Goal: Use online tool/utility: Utilize a website feature to perform a specific function

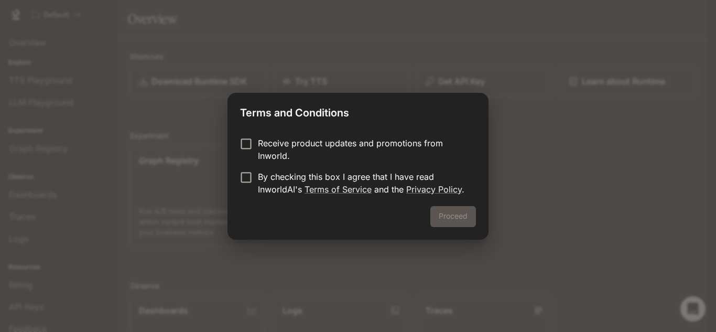
click at [270, 138] on p "Receive product updates and promotions from Inworld." at bounding box center [363, 149] width 210 height 25
click at [269, 171] on p "By checking this box I agree that I have read InworldAI's Terms of Service and …" at bounding box center [363, 182] width 210 height 25
click at [434, 214] on button "Proceed" at bounding box center [453, 216] width 46 height 21
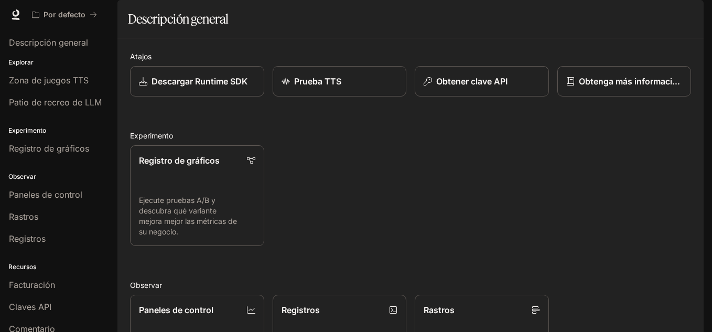
click at [485, 179] on div "Registro de gráficos Ejecute pruebas A/B y descubra qué variante mejora mejor l…" at bounding box center [406, 191] width 569 height 109
click at [77, 83] on font "Zona de juegos TTS" at bounding box center [49, 80] width 80 height 10
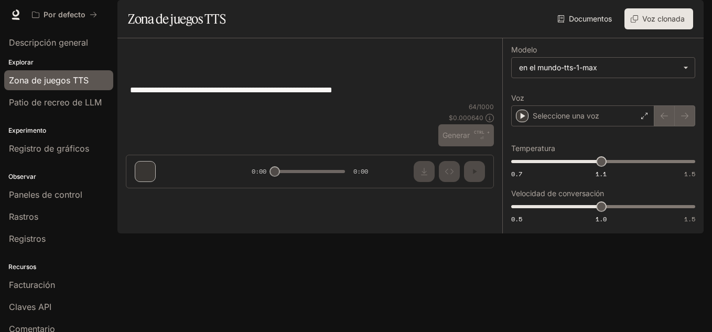
click at [142, 197] on div "**********" at bounding box center [309, 117] width 385 height 158
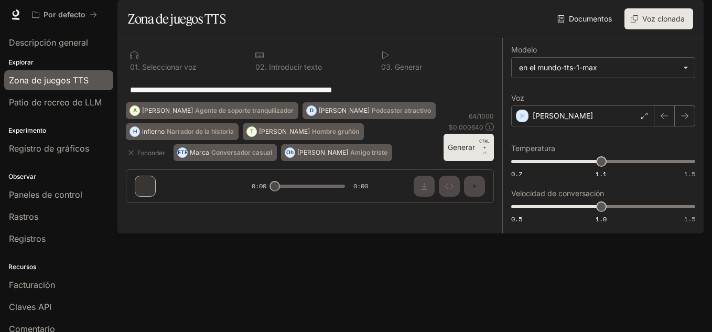
click at [142, 211] on div "**********" at bounding box center [309, 124] width 385 height 173
click at [68, 55] on div "Descripción general" at bounding box center [58, 42] width 117 height 26
click at [52, 41] on font "Descripción general" at bounding box center [48, 42] width 79 height 10
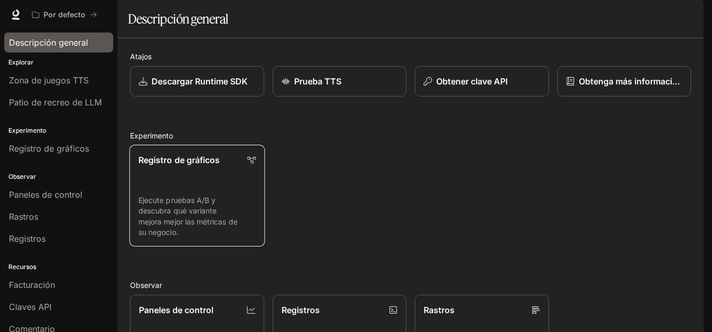
click at [173, 208] on link "Registro de gráficos Ejecute pruebas A/B y descubra qué variante mejora mejor l…" at bounding box center [196, 196] width 135 height 102
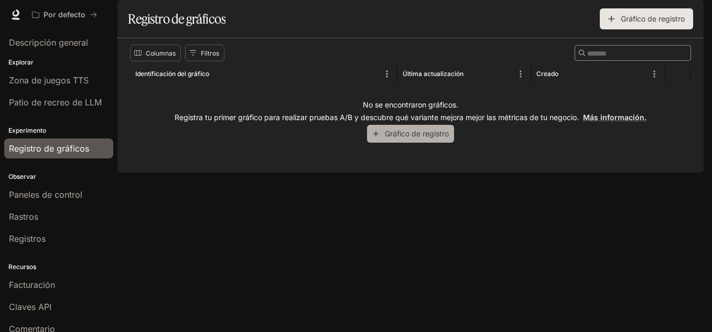
click at [376, 142] on button "Gráfico de registro" at bounding box center [410, 133] width 87 height 17
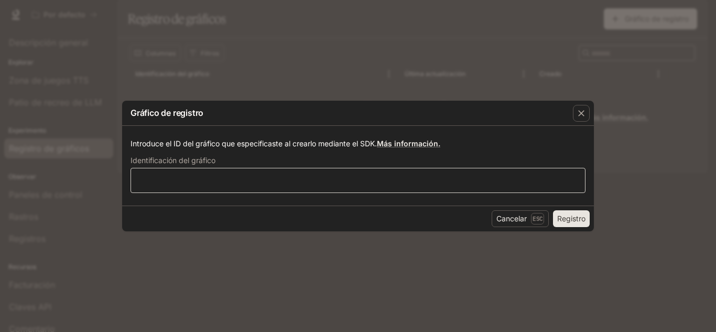
click at [381, 174] on div "​" at bounding box center [358, 180] width 455 height 25
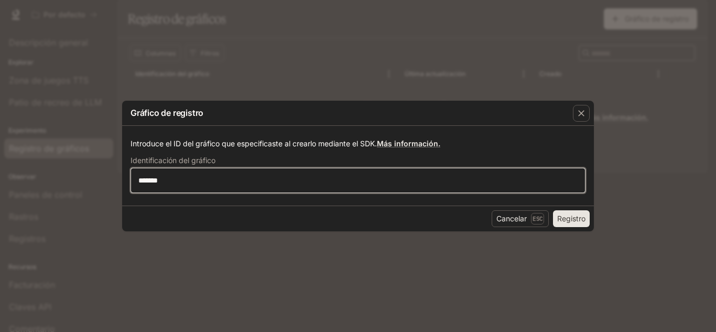
type input "********"
click button "Registro" at bounding box center [571, 218] width 37 height 17
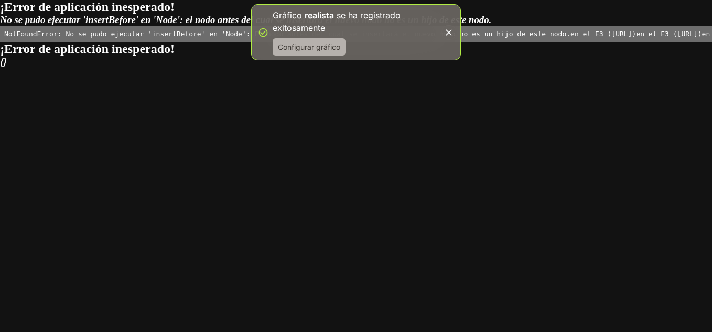
click at [298, 46] on font "Configurar gráfico" at bounding box center [309, 46] width 62 height 9
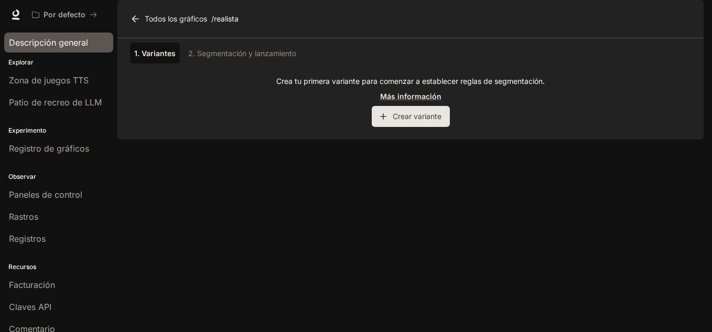
click at [64, 47] on font "Descripción general" at bounding box center [48, 42] width 79 height 10
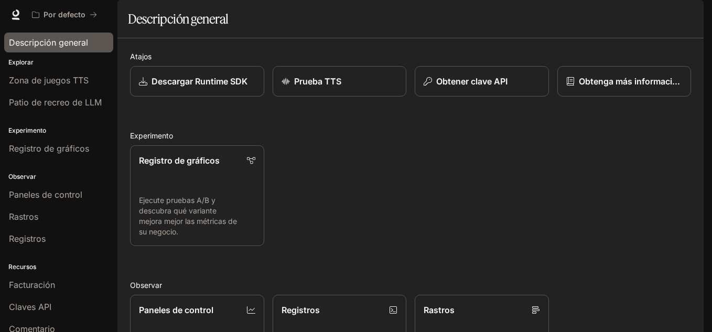
click at [64, 47] on font "Descripción general" at bounding box center [48, 42] width 79 height 10
click at [63, 46] on font "Descripción general" at bounding box center [48, 42] width 79 height 10
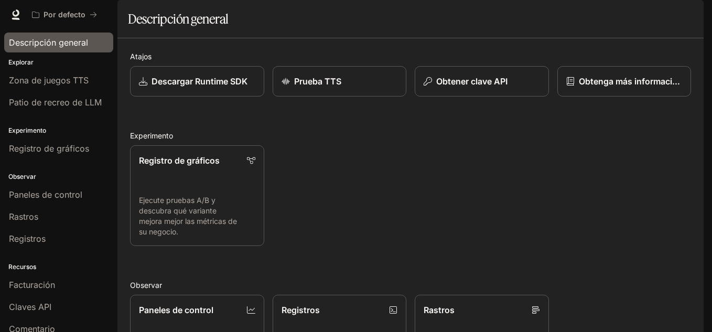
click at [63, 46] on font "Descripción general" at bounding box center [48, 42] width 79 height 10
click at [63, 40] on font "Descripción general" at bounding box center [48, 42] width 79 height 10
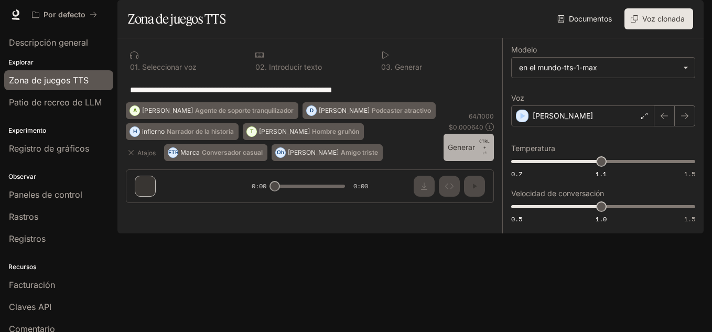
click at [465, 151] on font "Generar" at bounding box center [461, 147] width 27 height 9
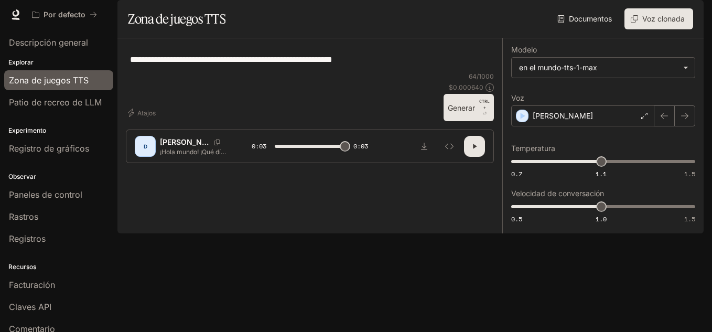
type input "*"
